Goal: Task Accomplishment & Management: Use online tool/utility

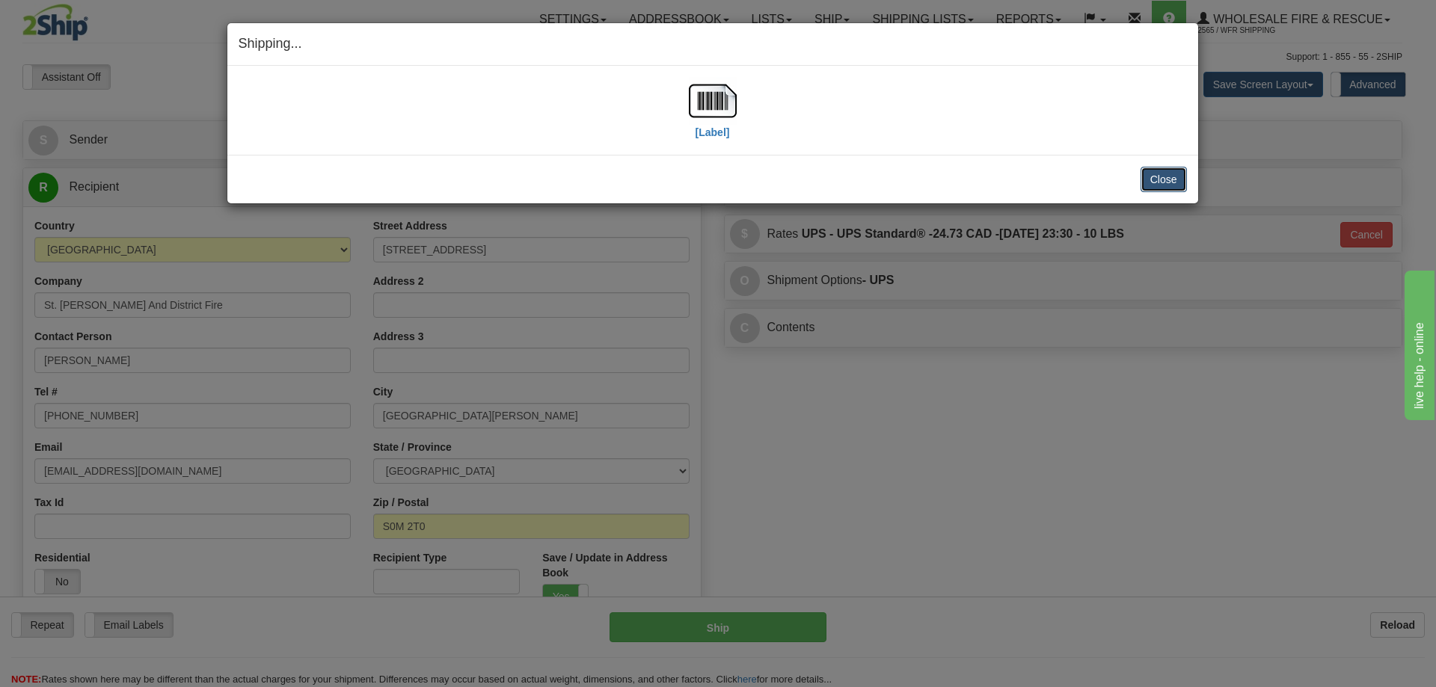
click at [1148, 180] on button "Close" at bounding box center [1164, 179] width 46 height 25
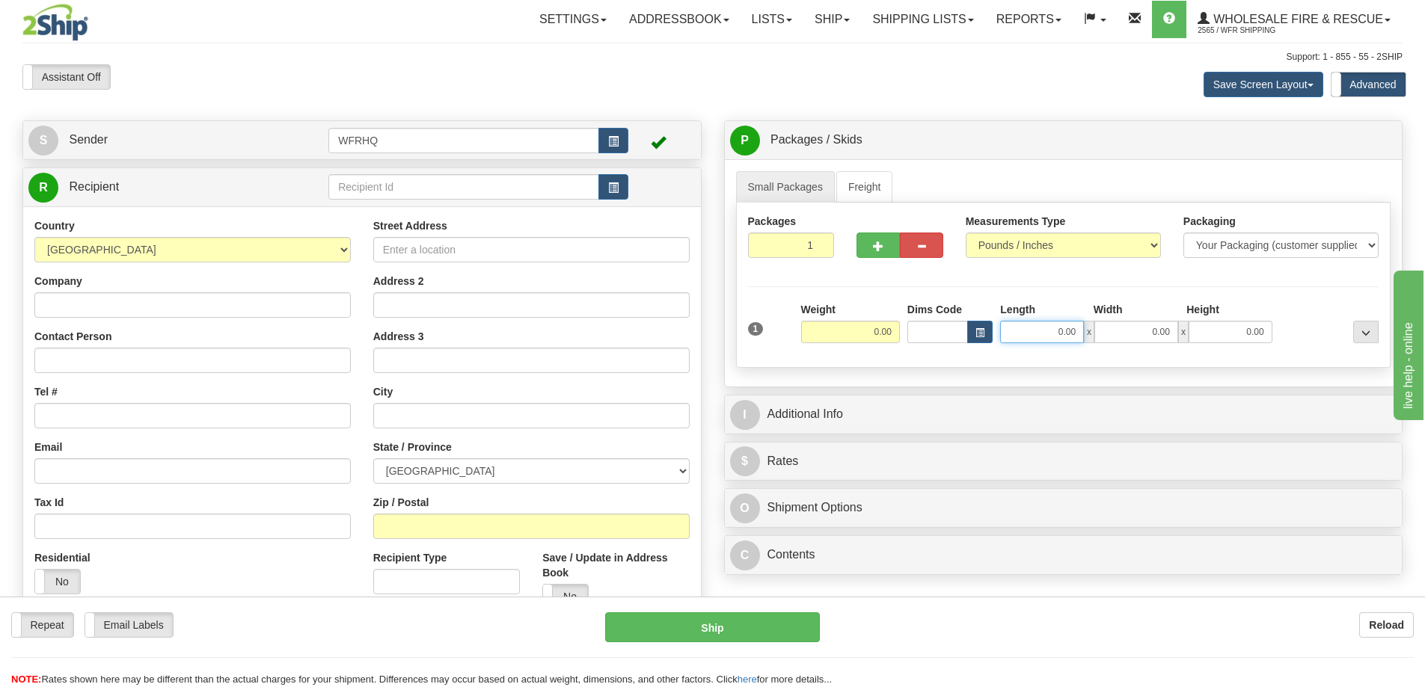
click at [1048, 340] on input "0.00" at bounding box center [1042, 332] width 84 height 22
type input "30.00"
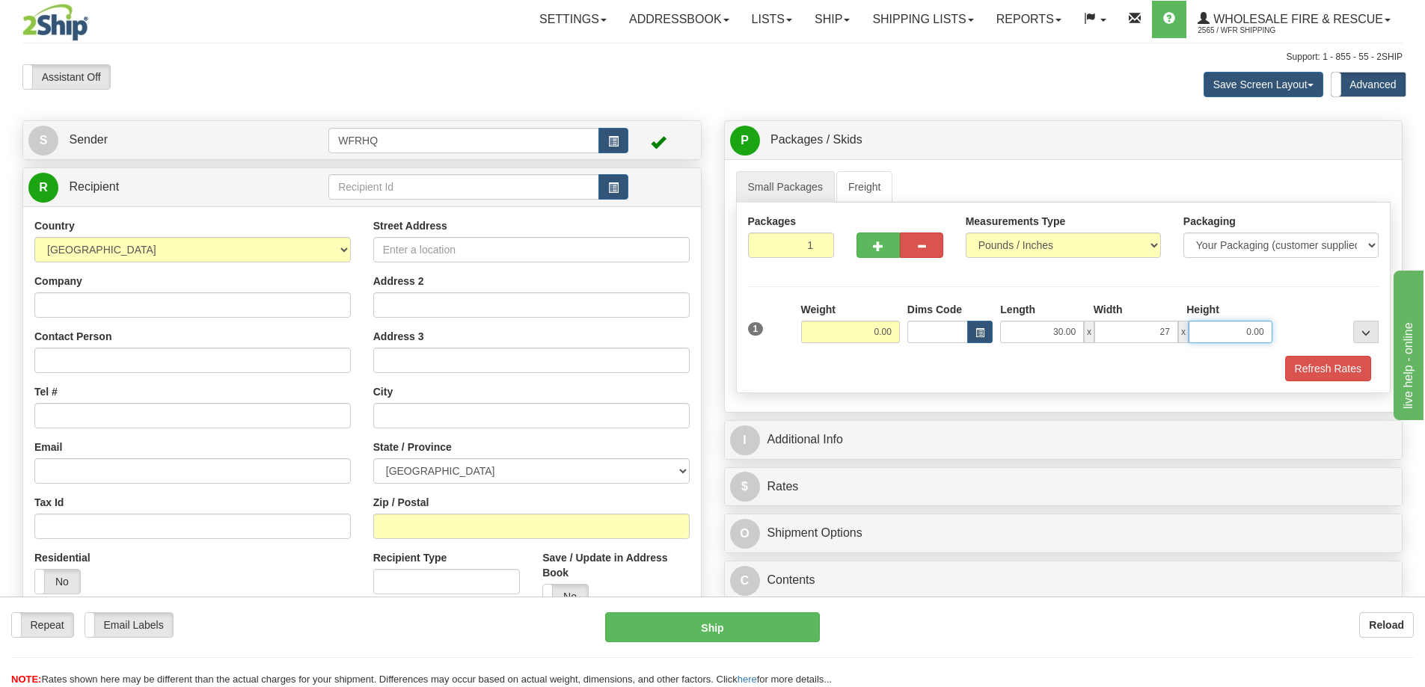
type input "27.00"
type input "23.00"
click at [847, 331] on input "0.00" at bounding box center [850, 332] width 99 height 22
type input "110.00"
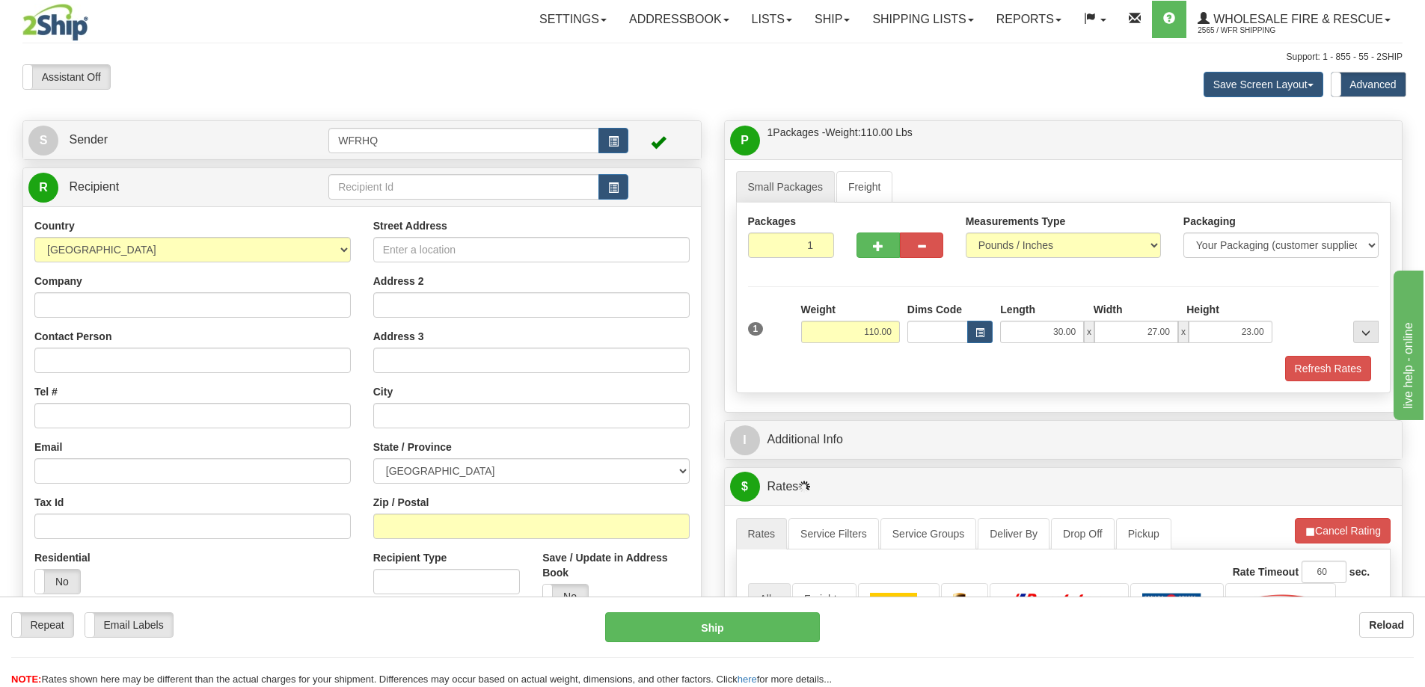
click at [864, 371] on div "Refresh Rates" at bounding box center [1063, 368] width 639 height 25
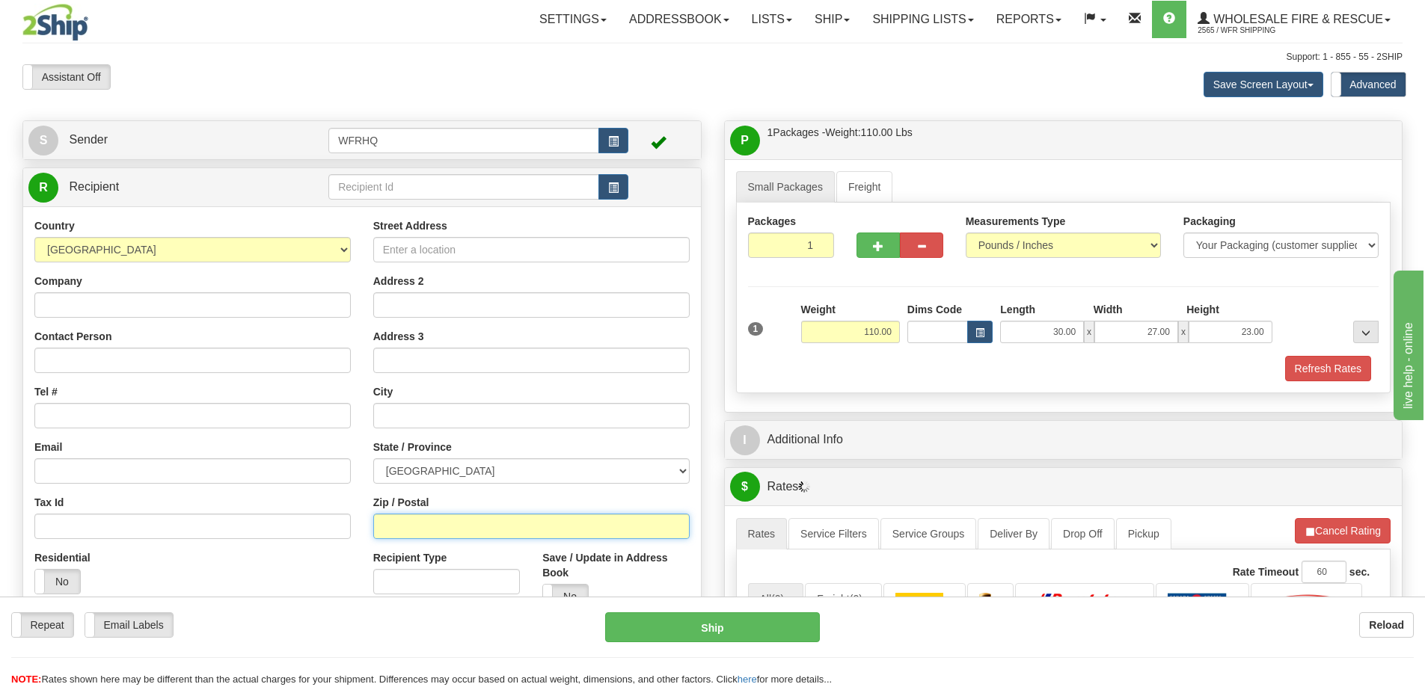
click at [458, 527] on input "Zip / Postal" at bounding box center [531, 526] width 316 height 25
type input "V0J2W0"
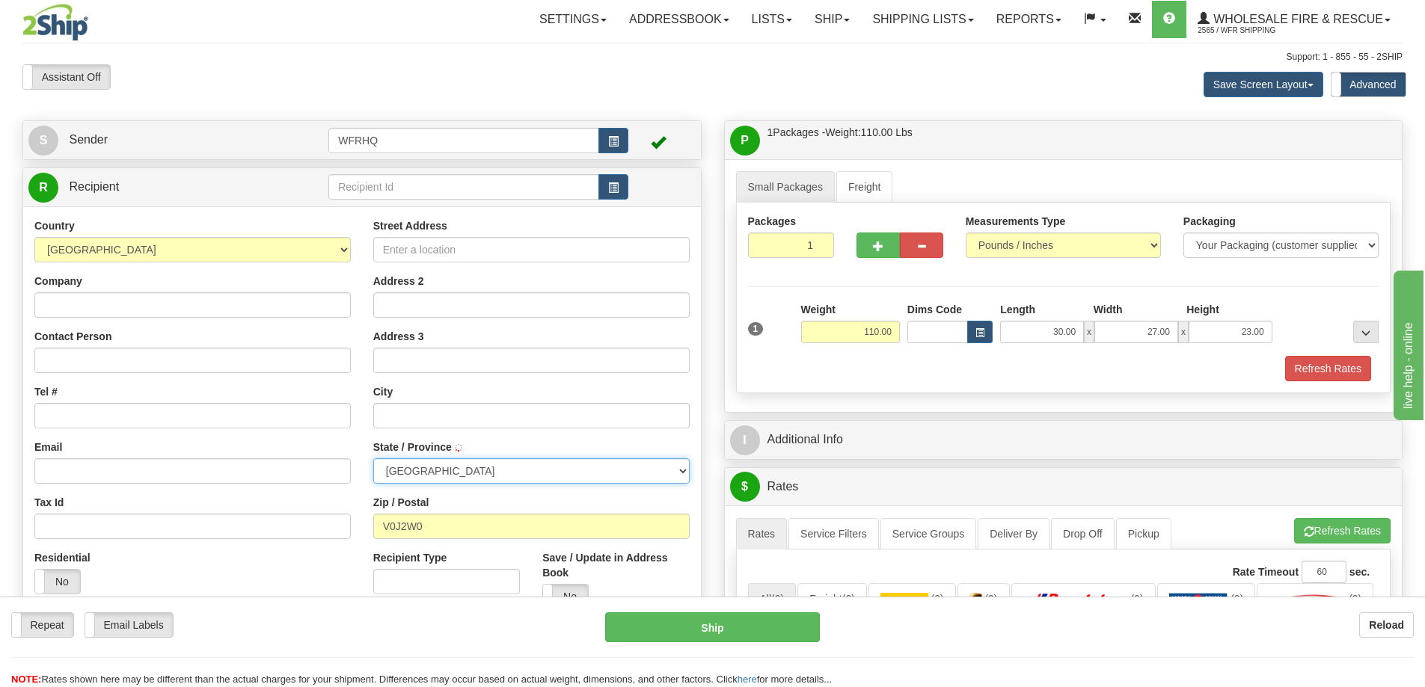
type input "TELEGRAPH CREEK"
select select "BC"
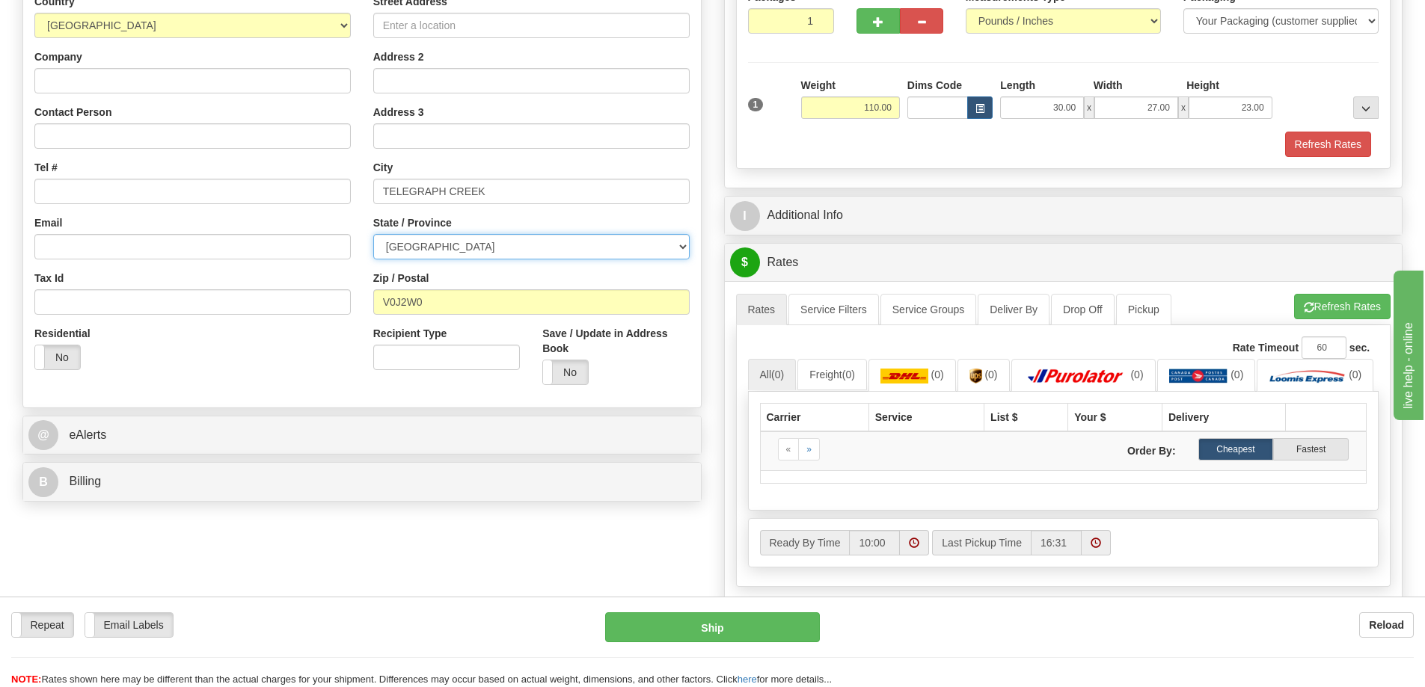
scroll to position [150, 0]
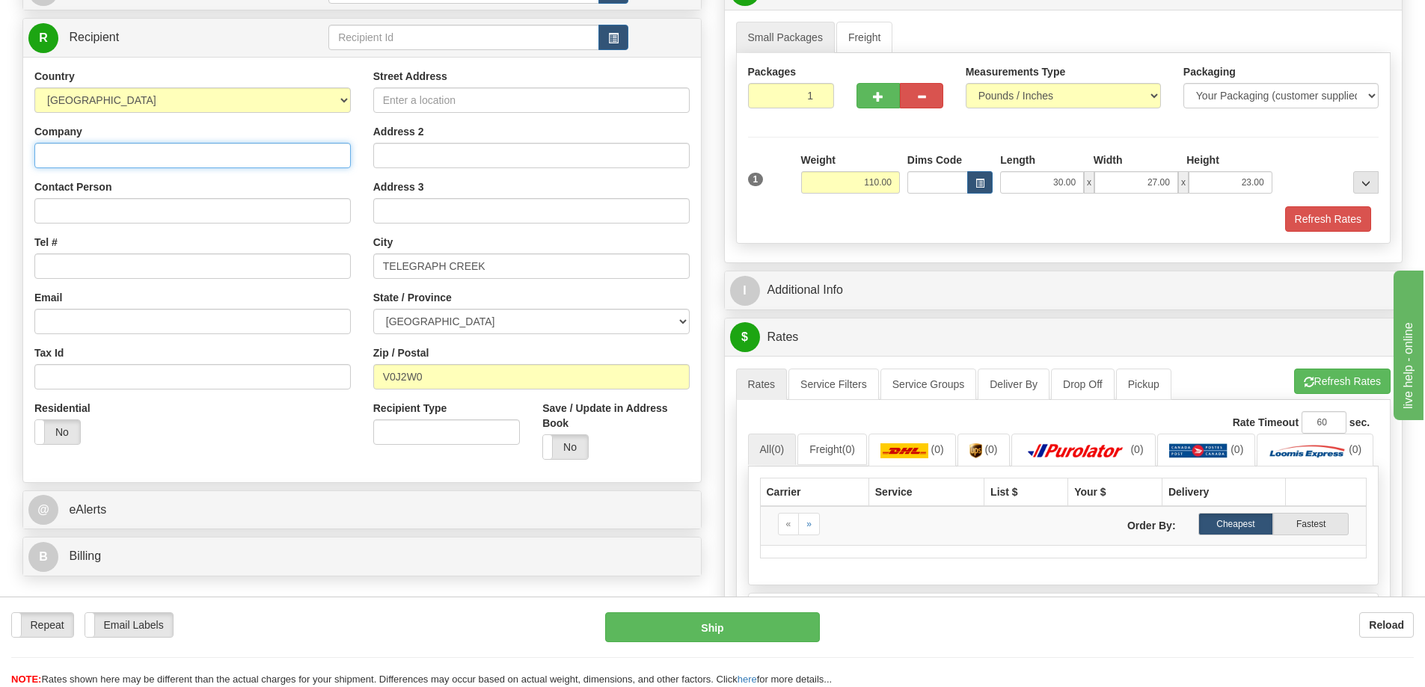
click at [177, 159] on input "Company" at bounding box center [192, 155] width 316 height 25
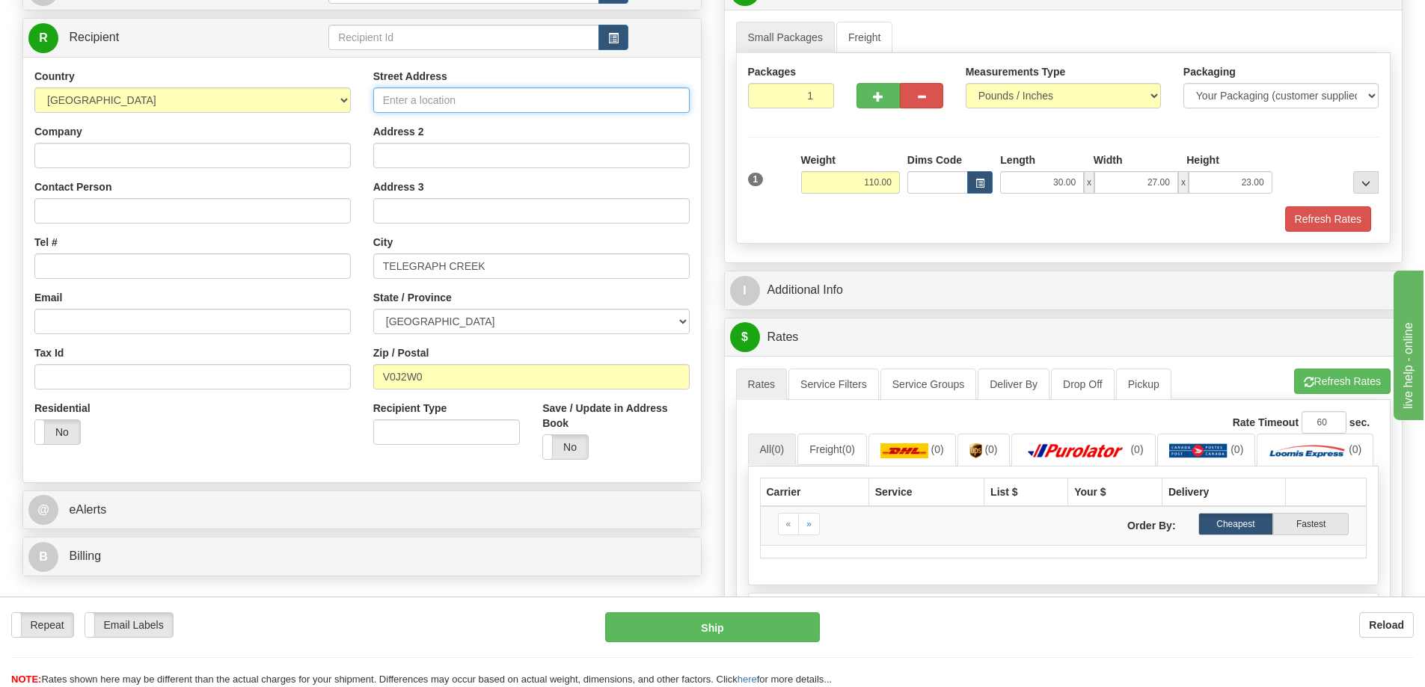
click at [438, 100] on input "Street Address" at bounding box center [531, 100] width 316 height 25
click at [501, 111] on input "Street Address" at bounding box center [531, 100] width 316 height 25
paste input "[STREET_ADDRESS]"
drag, startPoint x: 506, startPoint y: 102, endPoint x: 456, endPoint y: 116, distance: 51.9
click at [456, 116] on div "Street Address [STREET_ADDRESS] Address 2 Address 3 City [GEOGRAPHIC_DATA] Stat…" at bounding box center [531, 270] width 339 height 402
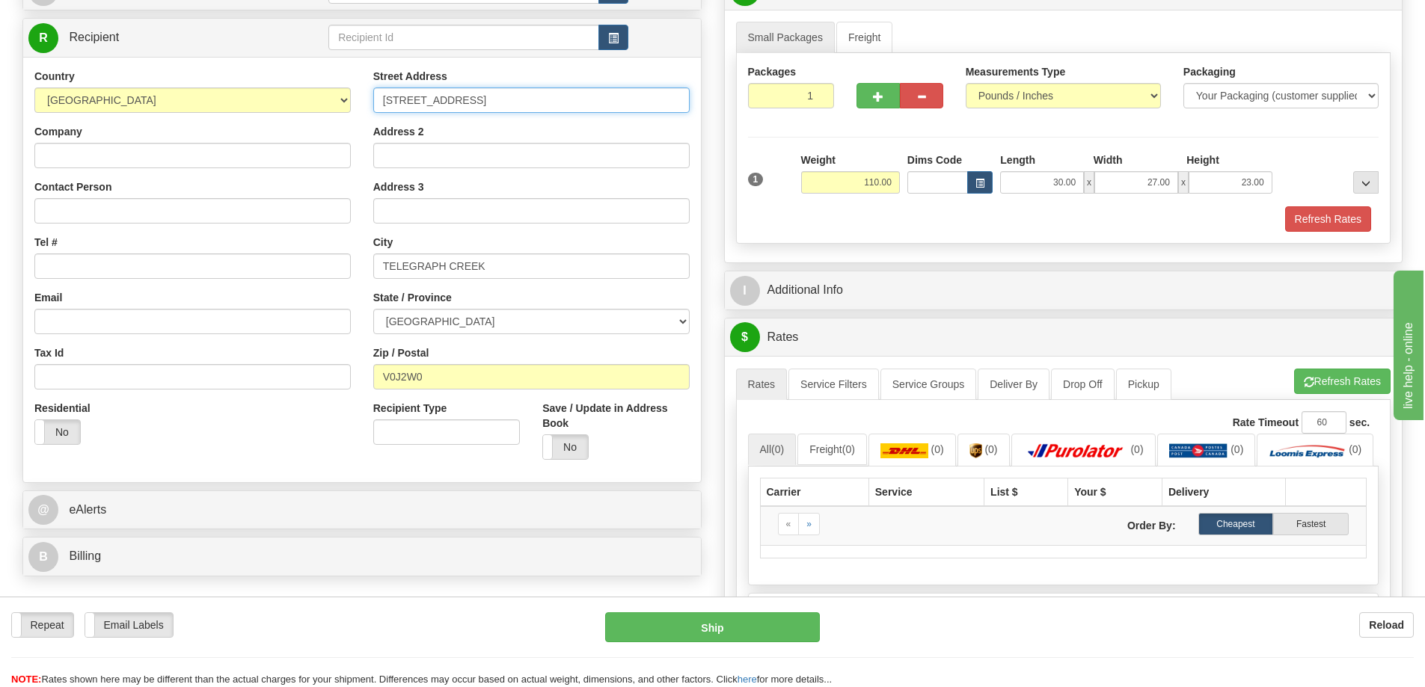
type input "[STREET_ADDRESS]"
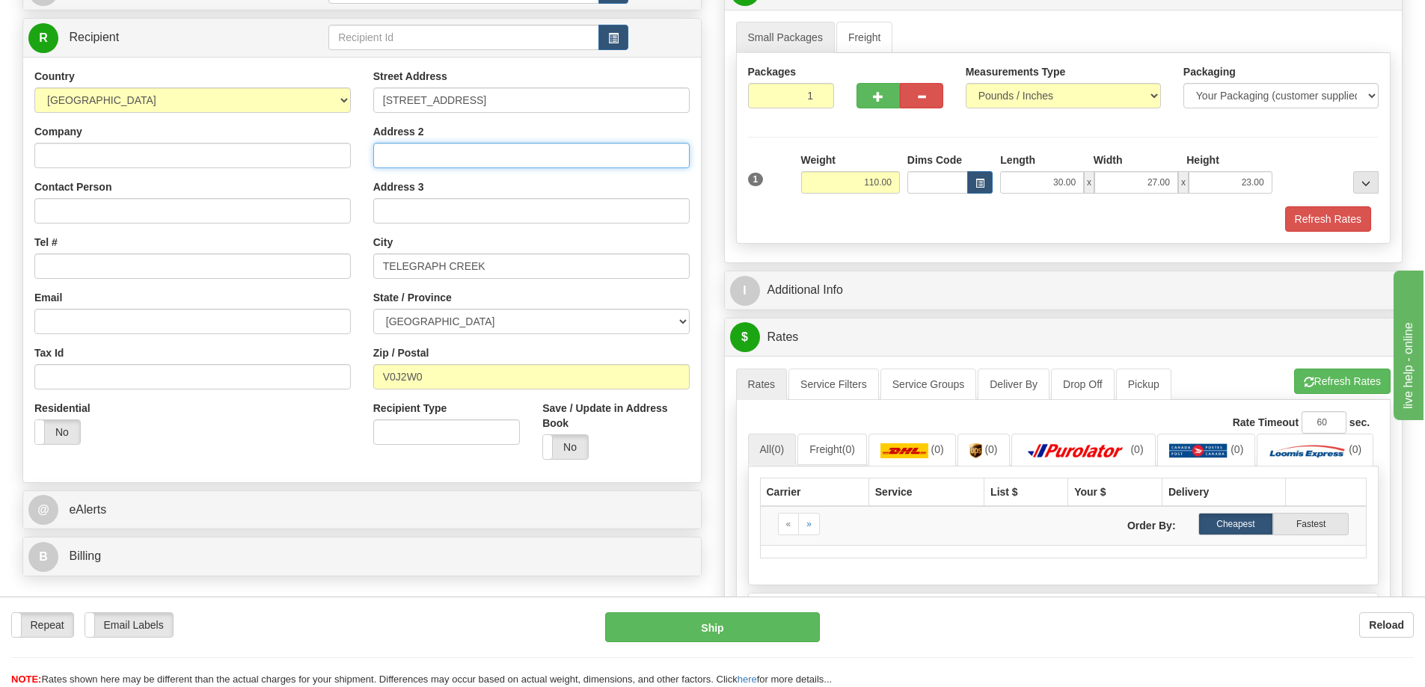
click at [418, 154] on input "Address 2" at bounding box center [531, 155] width 316 height 25
paste input ", IR #12"
click at [390, 161] on input ", IR #12" at bounding box center [531, 155] width 316 height 25
type input "IR #12"
click at [1339, 385] on button "Refresh Rates" at bounding box center [1342, 381] width 96 height 25
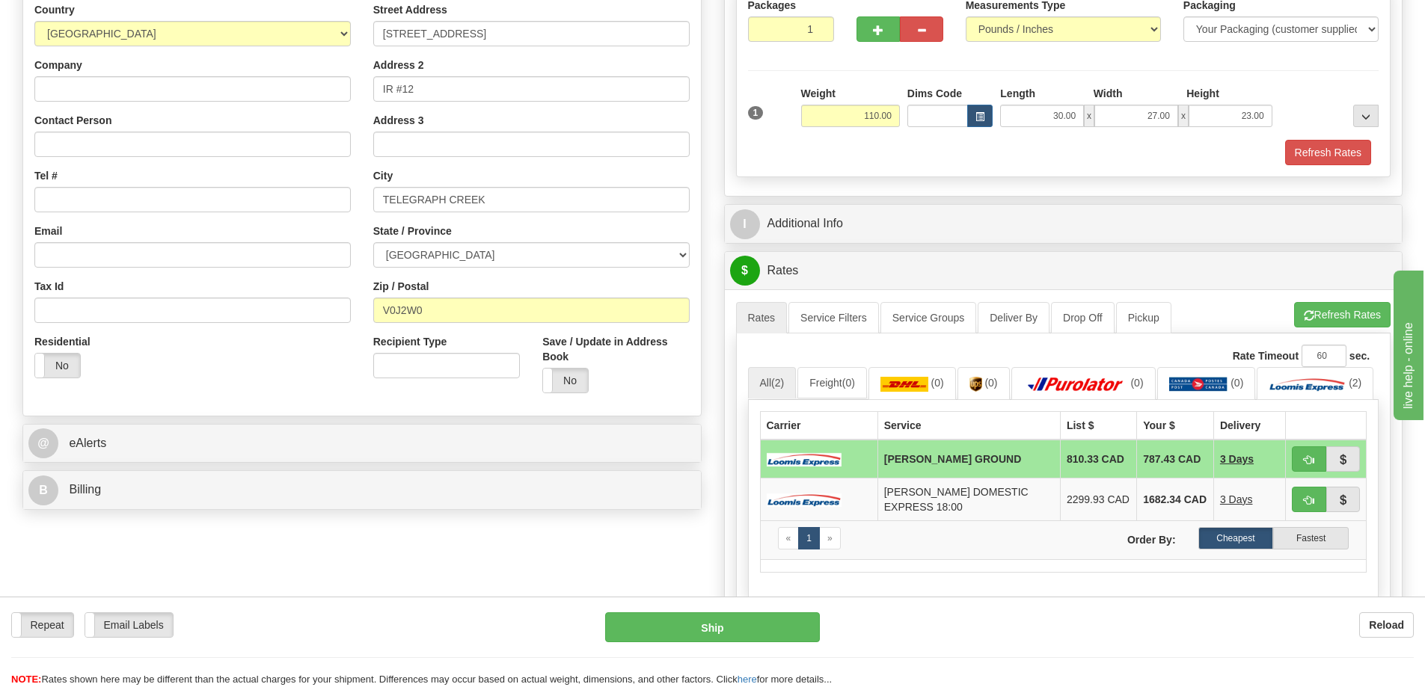
scroll to position [75, 0]
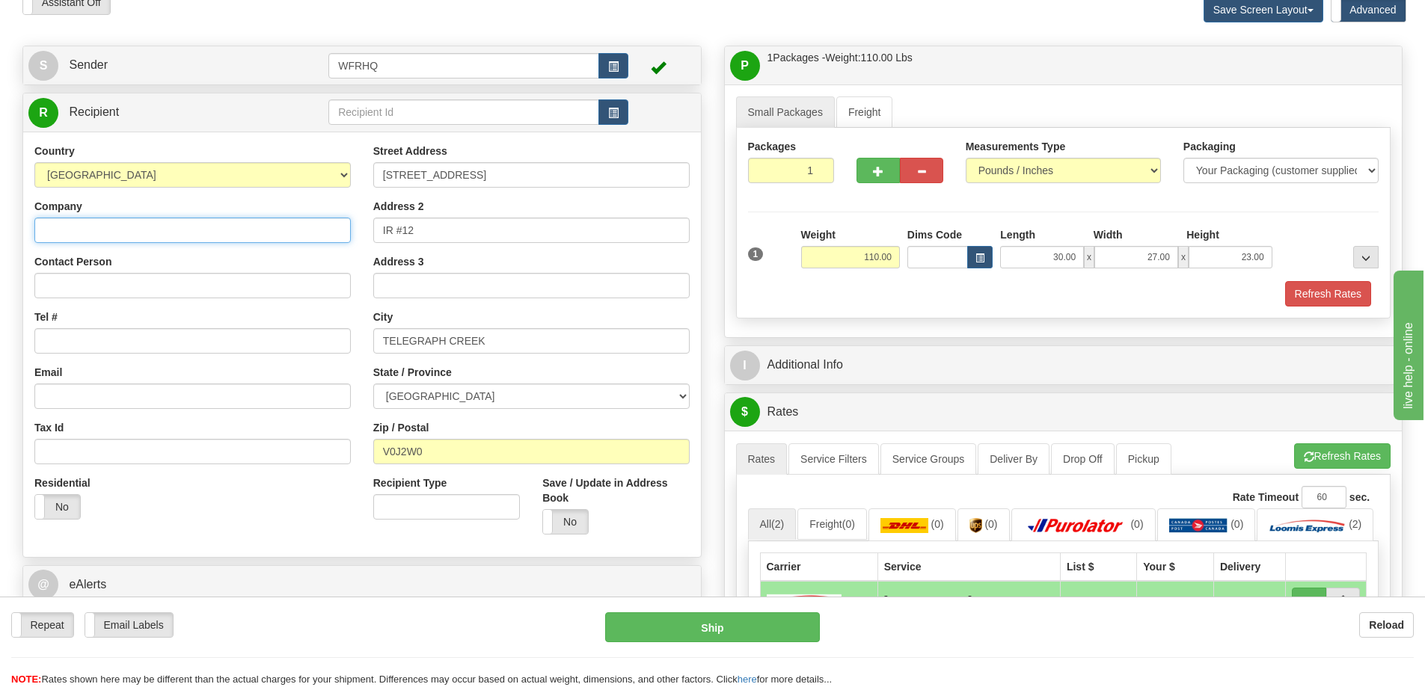
click at [129, 230] on input "Company" at bounding box center [192, 230] width 316 height 25
click at [104, 236] on input "Company" at bounding box center [192, 230] width 316 height 25
paste input "Tahltan Band Council"
type input "Tahltan Band Council"
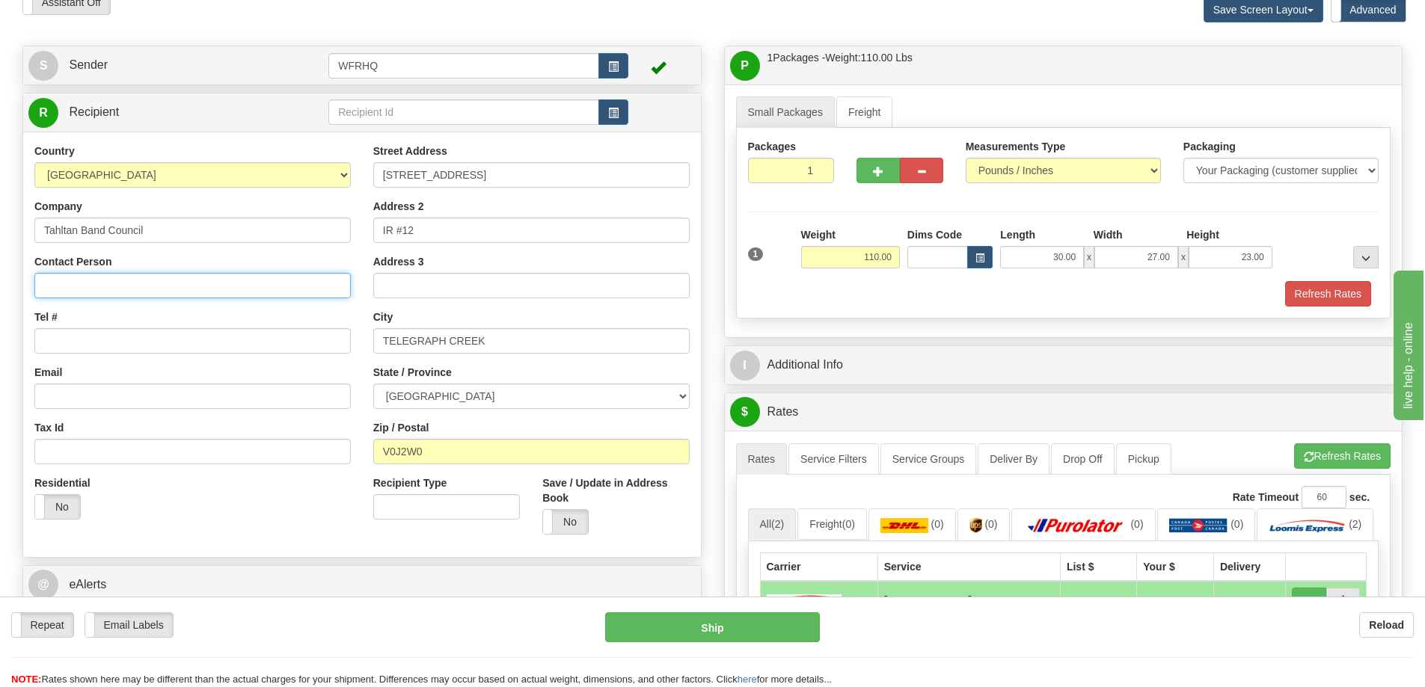
click at [102, 280] on input "Contact Person" at bounding box center [192, 285] width 316 height 25
click at [78, 286] on input "Contact Person" at bounding box center [192, 285] width 316 height 25
paste input "[PERSON_NAME]"
type input "[PERSON_NAME]"
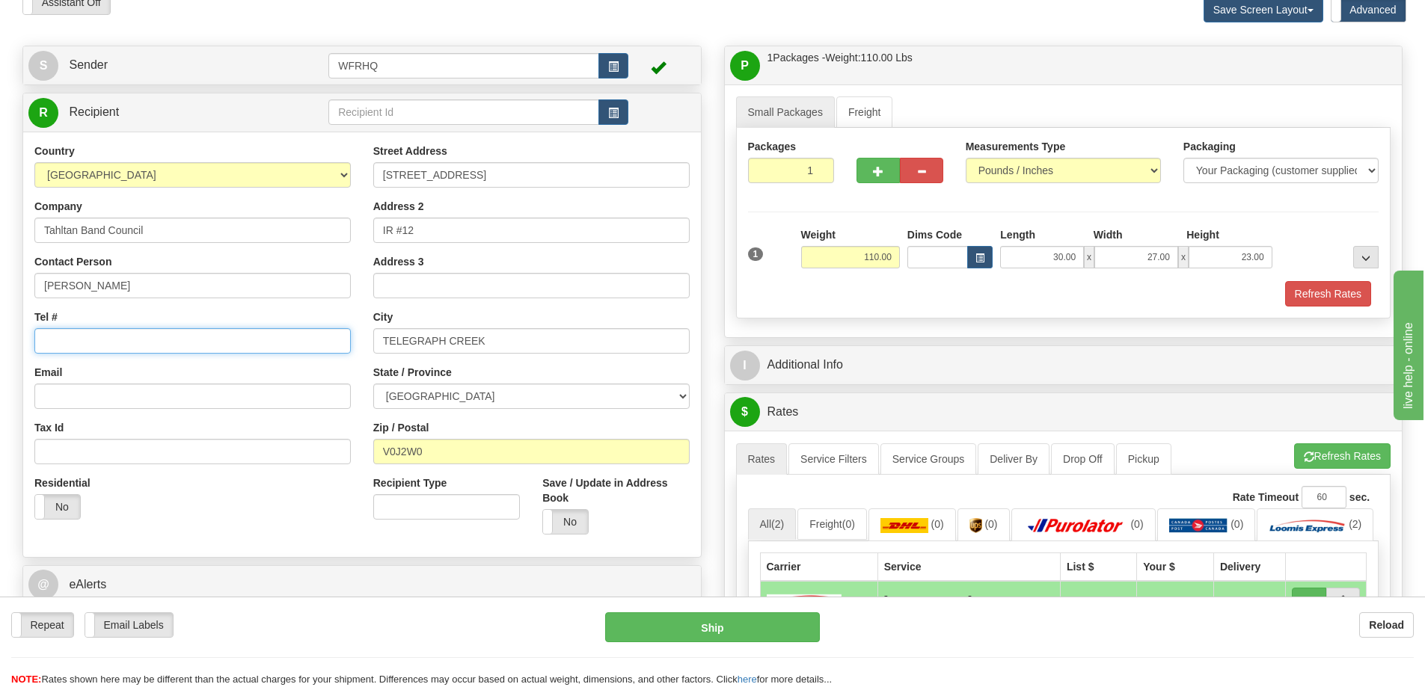
click at [93, 343] on input "Tel #" at bounding box center [192, 340] width 316 height 25
paste input "[PHONE_NUMBER]"
type input "[PHONE_NUMBER]"
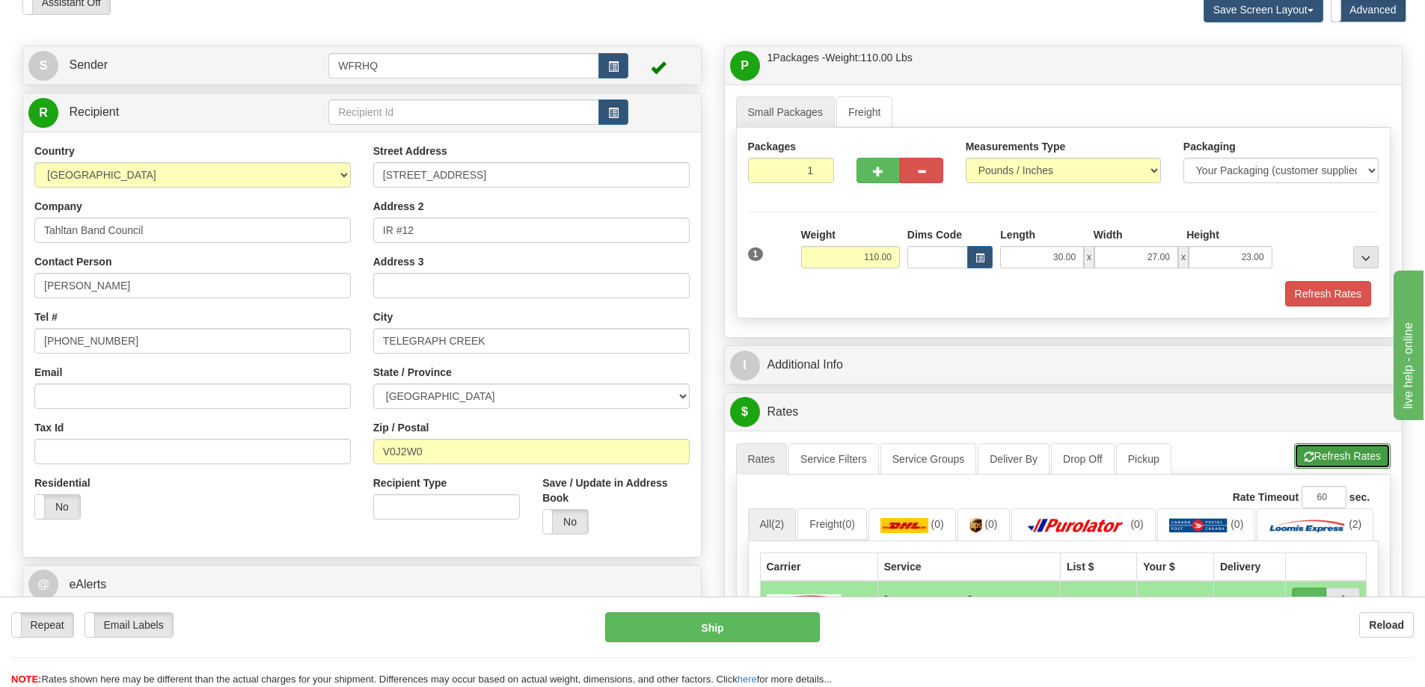
click at [1331, 449] on button "Refresh Rates" at bounding box center [1342, 455] width 96 height 25
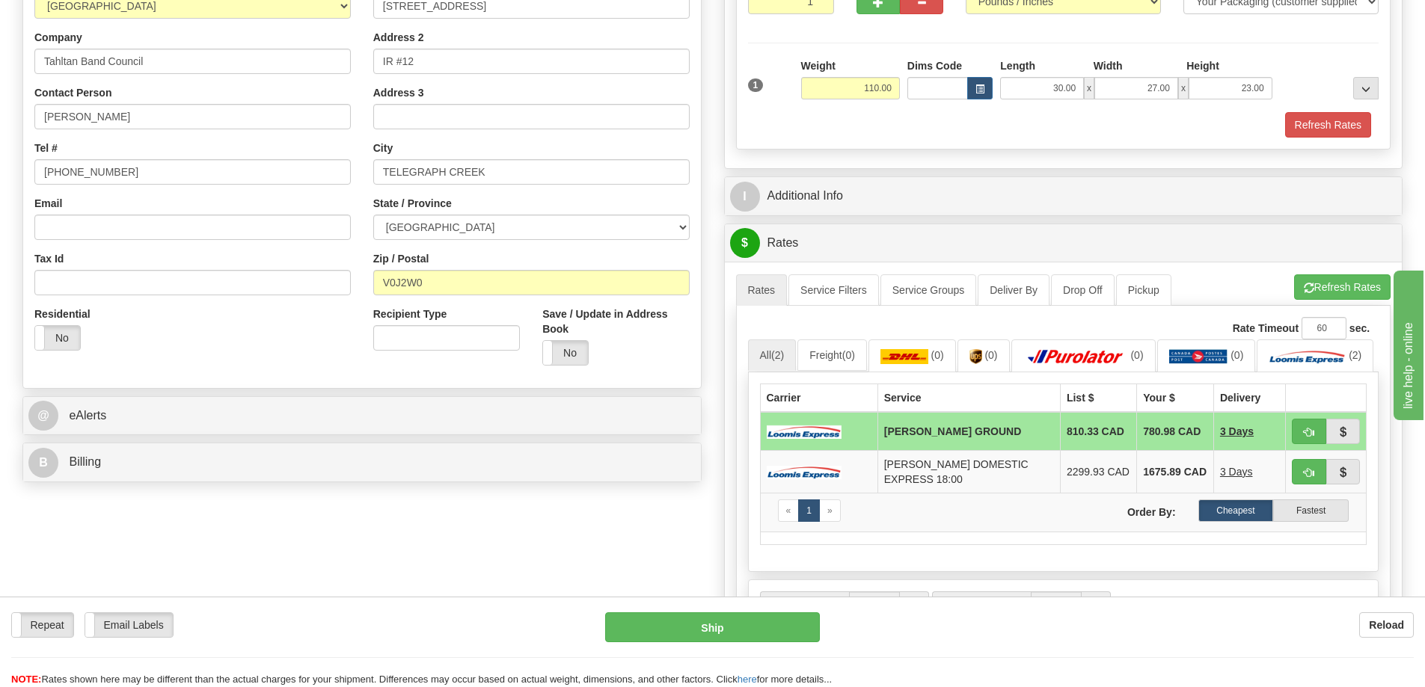
scroll to position [299, 0]
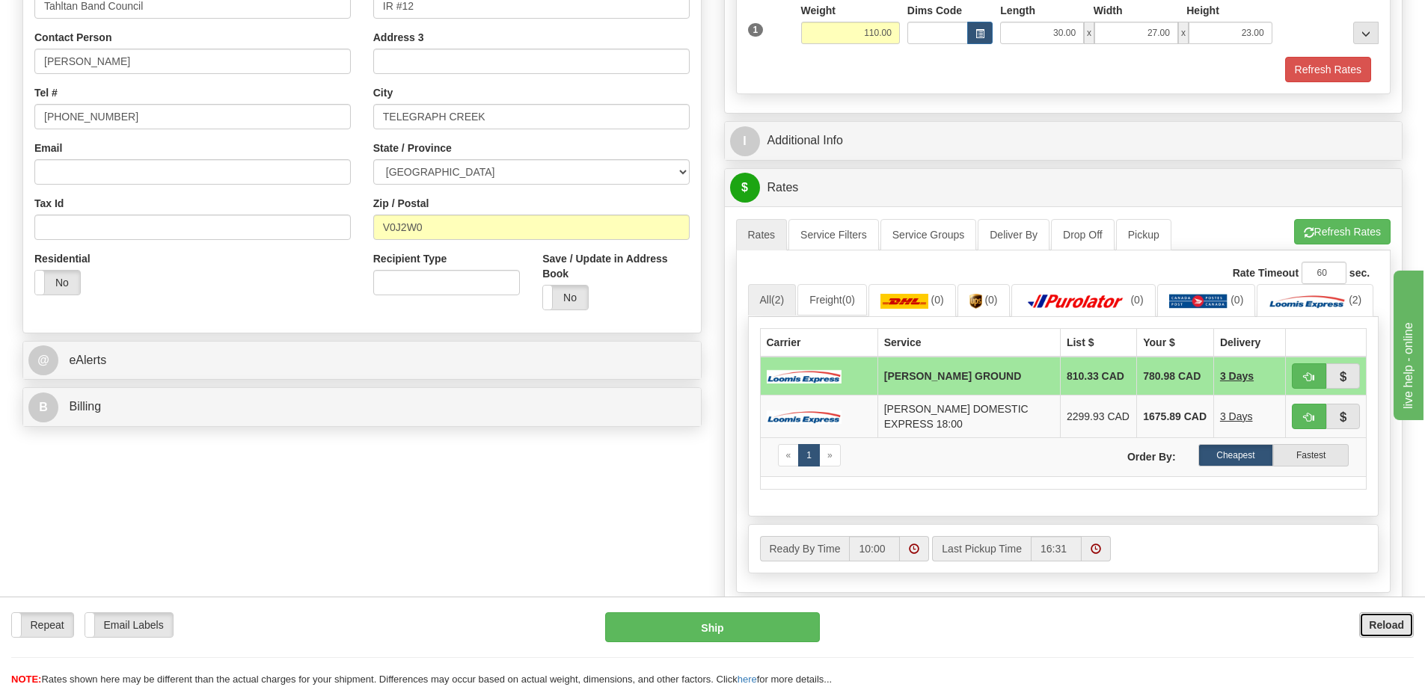
click at [1399, 630] on b "Reload" at bounding box center [1386, 625] width 35 height 12
